Goal: Task Accomplishment & Management: Use online tool/utility

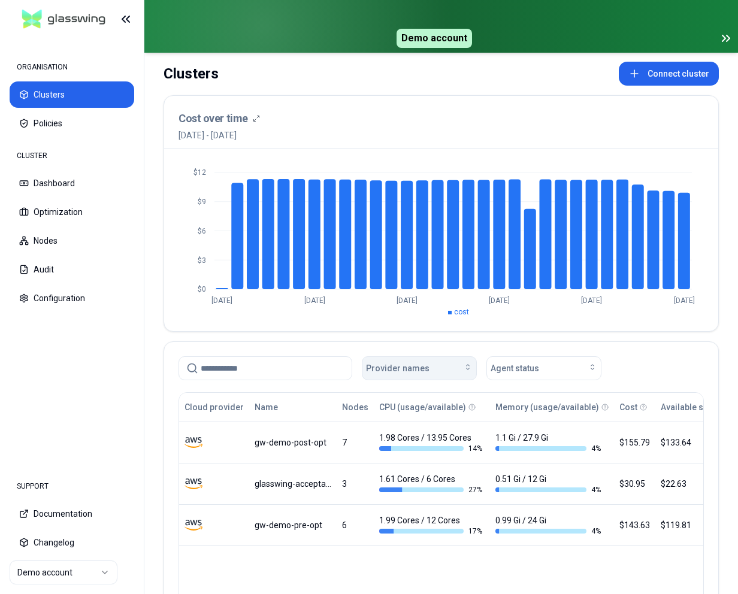
scroll to position [63, 0]
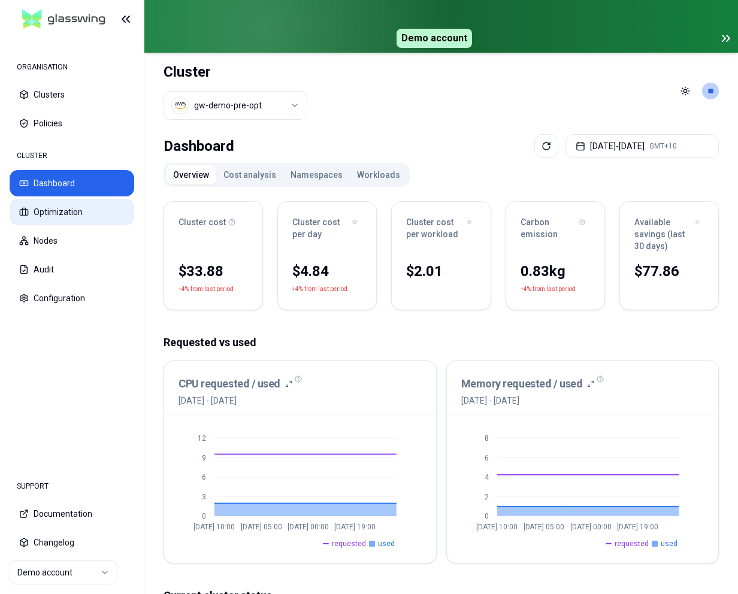
click at [49, 211] on button "Optimization" at bounding box center [72, 212] width 125 height 26
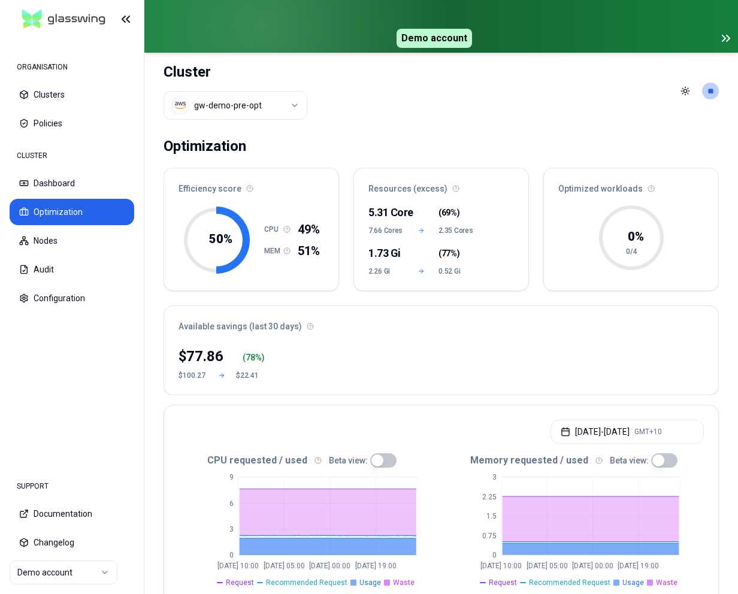
click at [250, 110] on html "ORGANISATION Clusters Policies CLUSTER Dashboard Optimization Nodes Audit Confi…" at bounding box center [369, 297] width 738 height 594
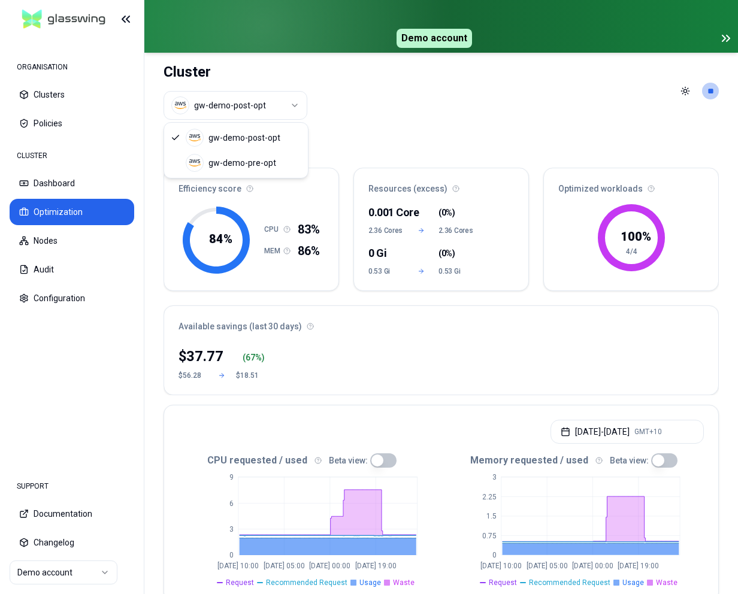
click at [274, 109] on html "ORGANISATION Clusters Policies CLUSTER Dashboard Optimization Nodes Audit Confi…" at bounding box center [369, 297] width 738 height 594
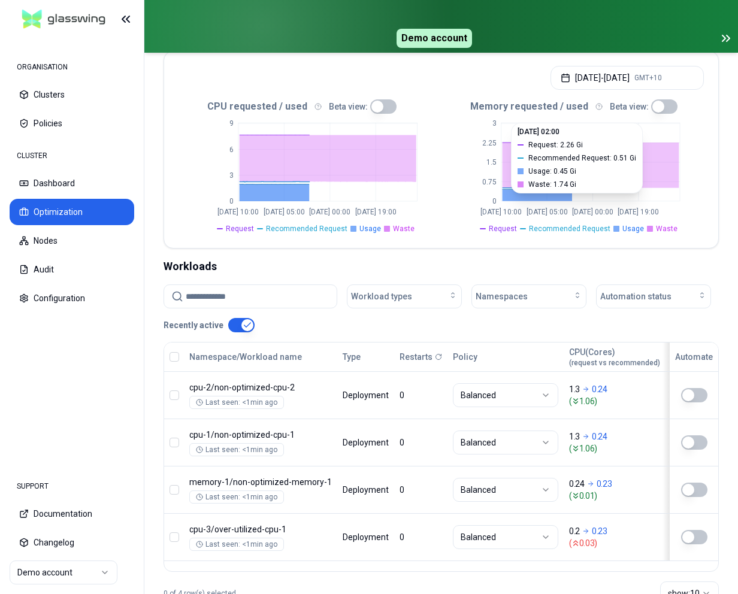
scroll to position [394, 0]
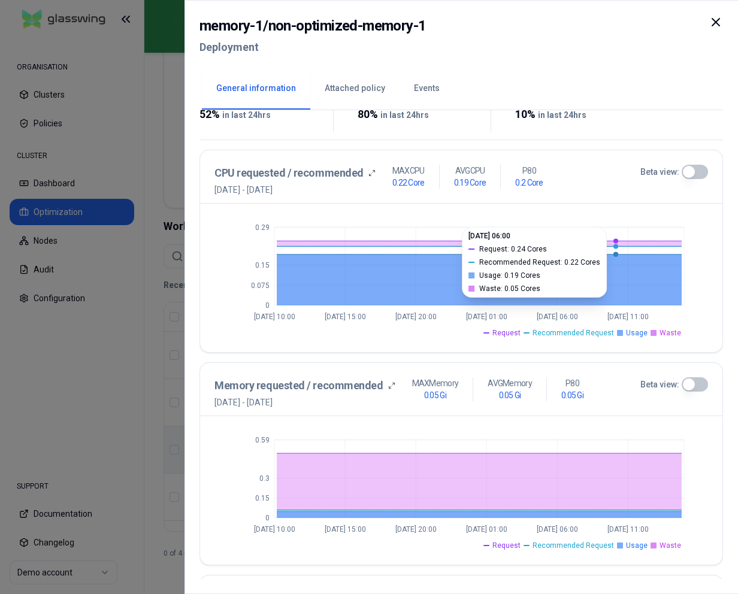
scroll to position [302, 0]
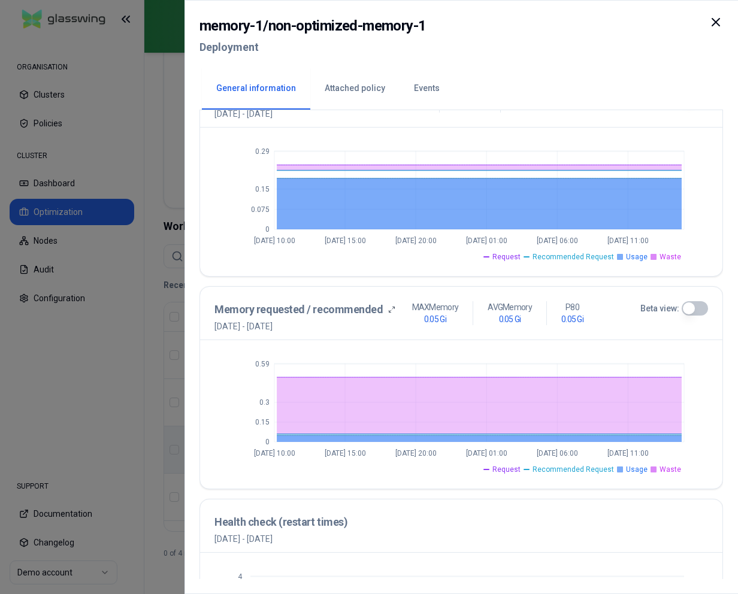
click at [164, 398] on div at bounding box center [369, 297] width 738 height 594
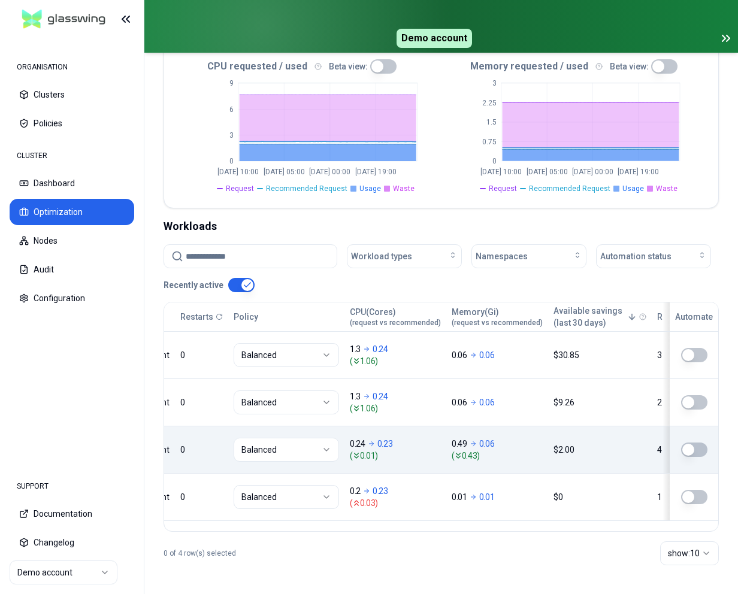
scroll to position [0, 232]
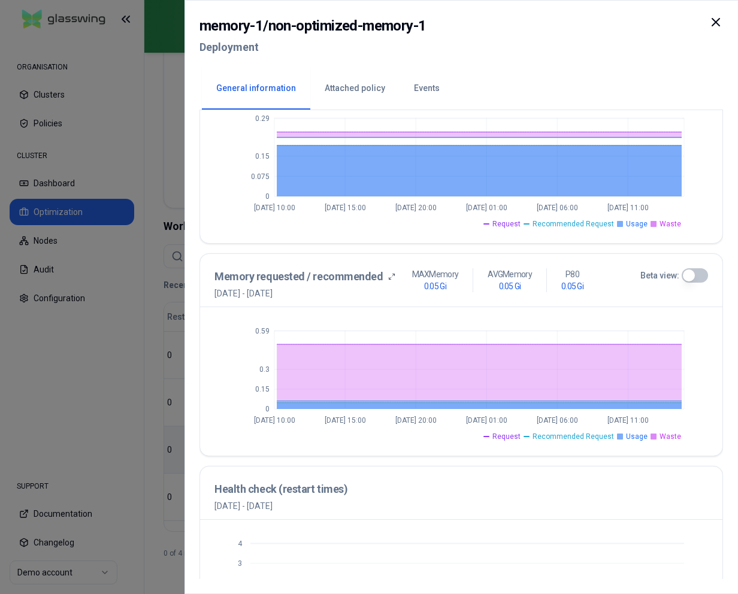
scroll to position [325, 0]
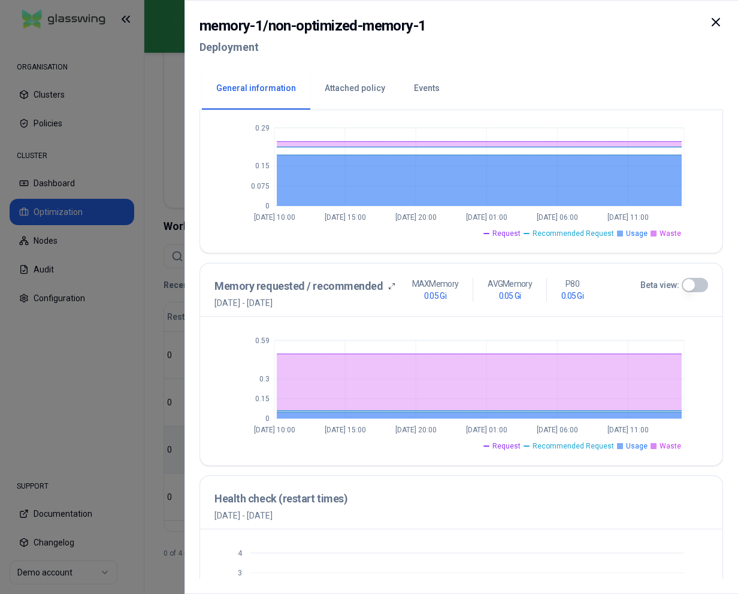
click at [54, 328] on div at bounding box center [369, 297] width 738 height 594
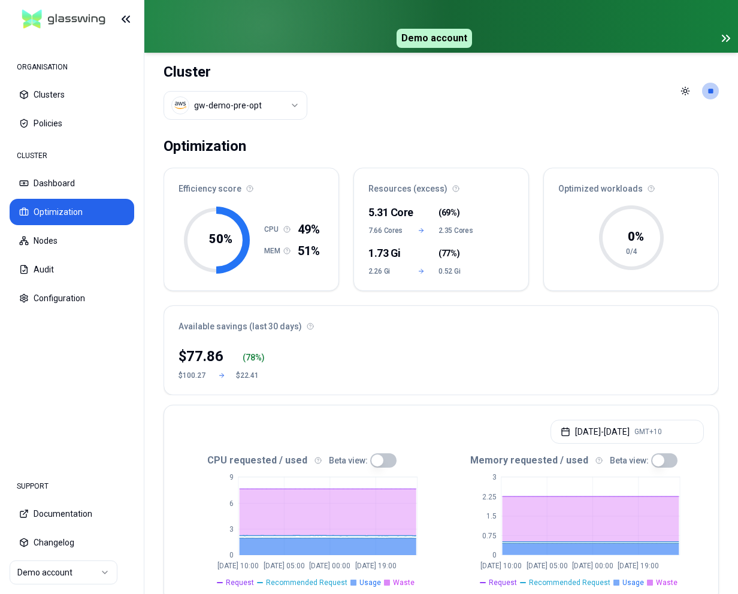
click at [259, 95] on html "ORGANISATION Clusters Policies CLUSTER Dashboard Optimization Nodes Audit Confi…" at bounding box center [369, 297] width 738 height 594
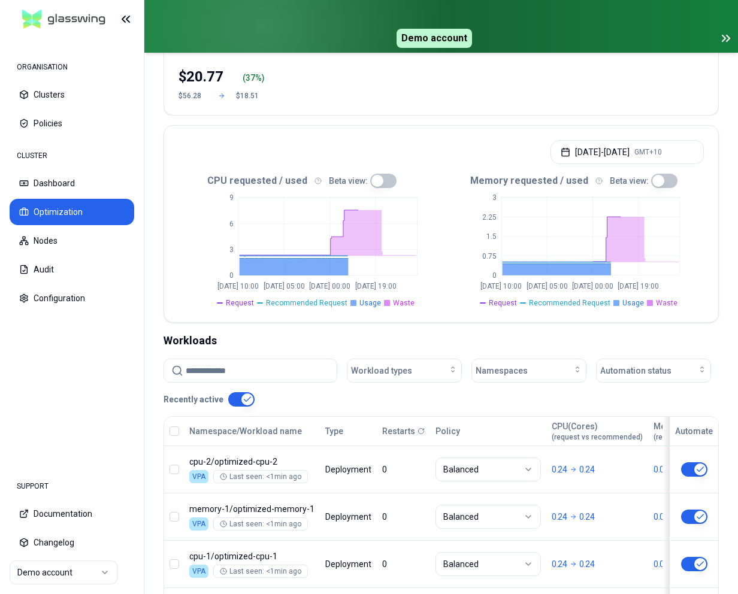
scroll to position [394, 0]
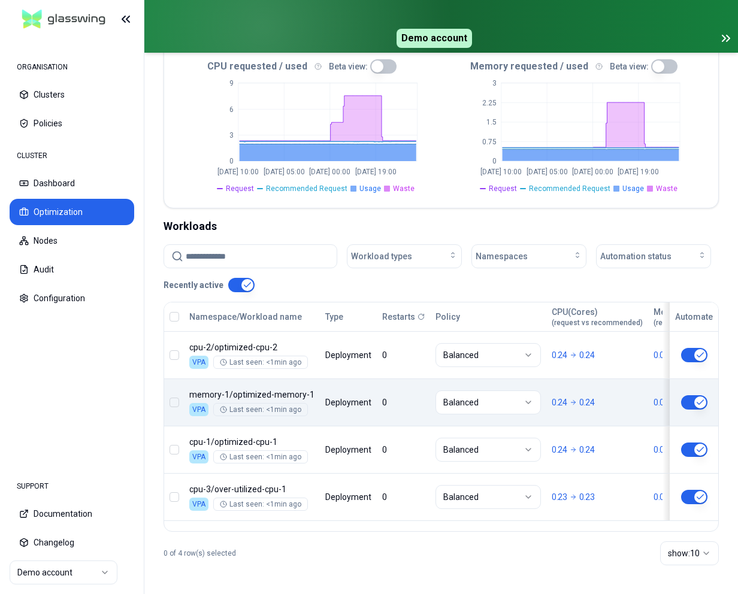
click at [550, 411] on body "ORGANISATION Clusters Policies CLUSTER Dashboard Optimization Nodes Audit Confi…" at bounding box center [369, 297] width 738 height 594
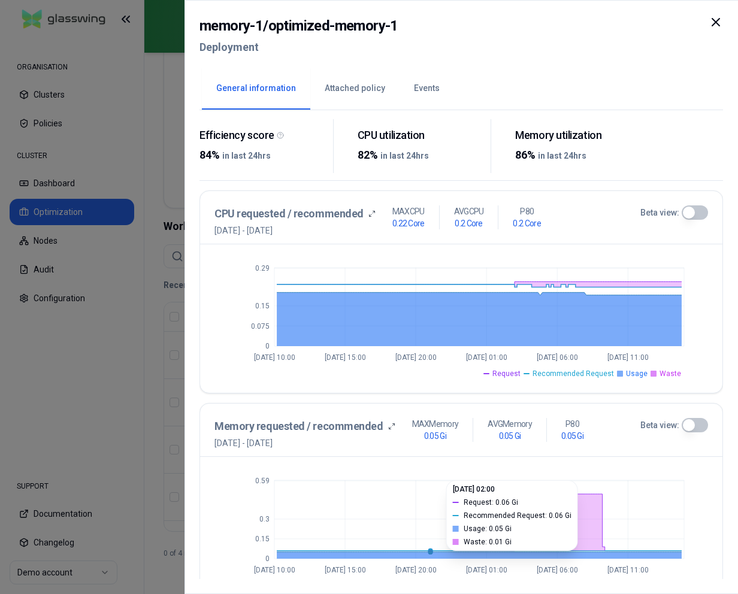
scroll to position [165, 0]
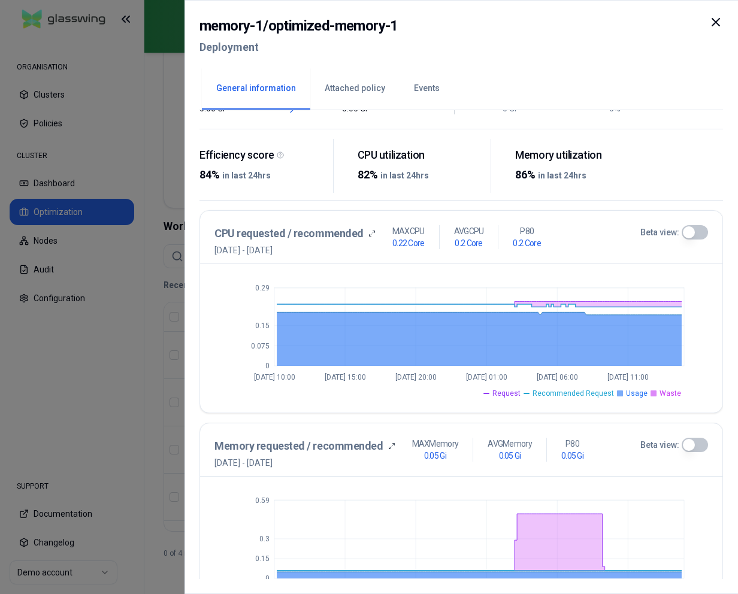
click at [120, 258] on div at bounding box center [369, 297] width 738 height 594
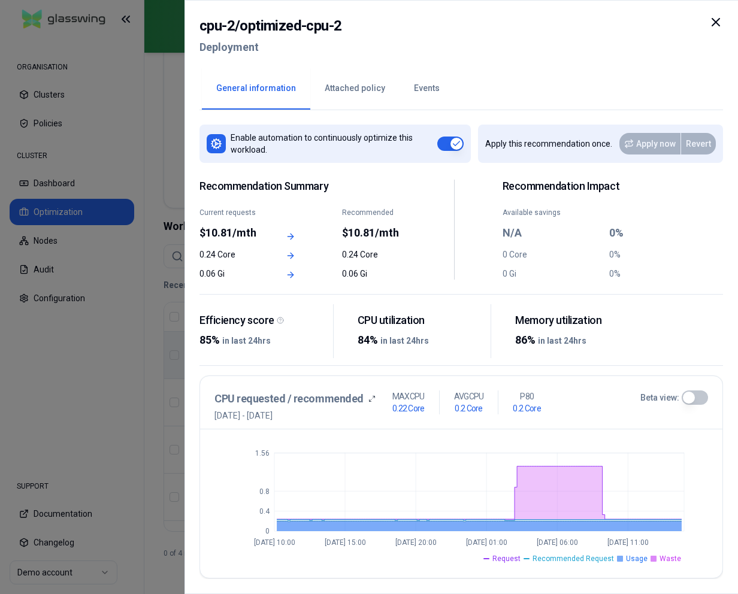
click at [716, 23] on icon at bounding box center [715, 22] width 7 height 7
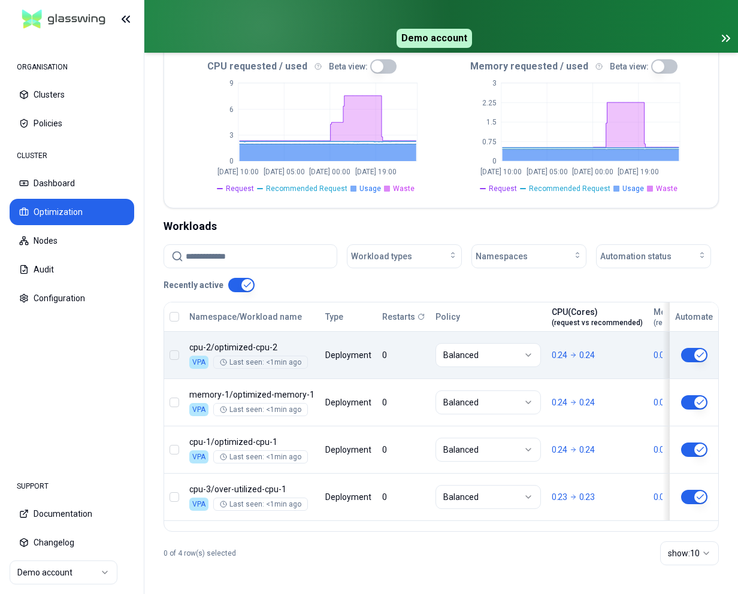
scroll to position [0, 75]
